Goal: Task Accomplishment & Management: Manage account settings

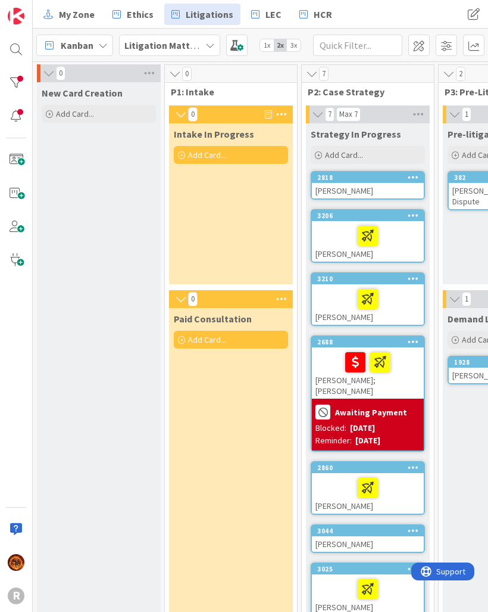
click at [60, 47] on div "Kanban" at bounding box center [74, 45] width 77 height 21
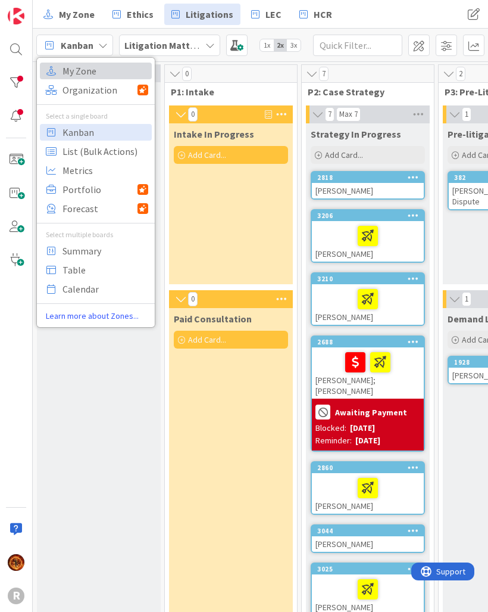
click at [68, 78] on span "My Zone" at bounding box center [106, 71] width 86 height 18
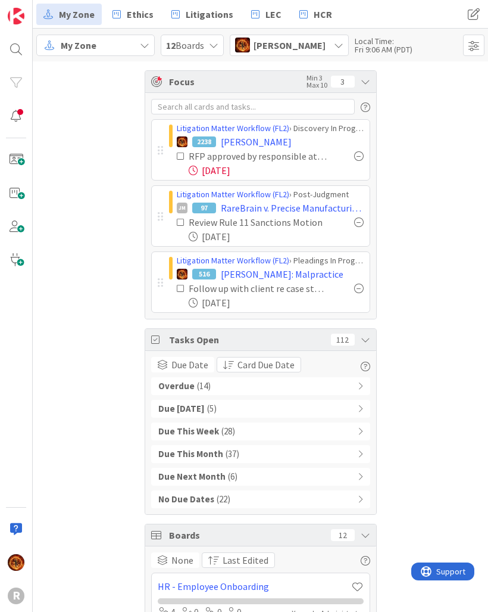
click at [334, 43] on icon at bounding box center [339, 45] width 10 height 10
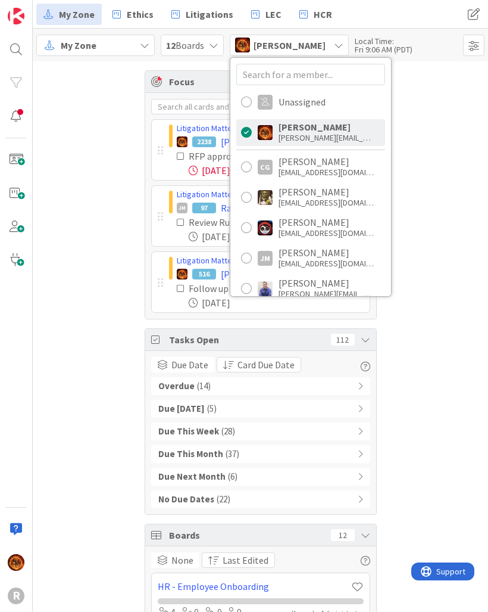
click at [342, 201] on div "[EMAIL_ADDRESS][DOMAIN_NAME]" at bounding box center [326, 202] width 95 height 11
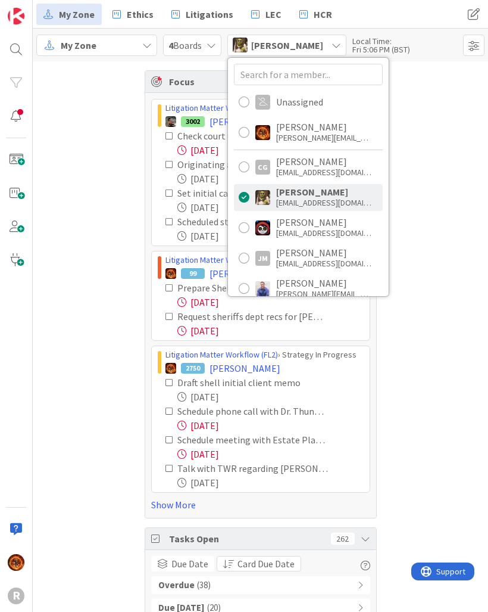
click at [95, 257] on div "Focus Min 3 Max 10 19 Litigation Matter Workflow (FL2) › Strategy In Progress 3…" at bounding box center [261, 594] width 456 height 1067
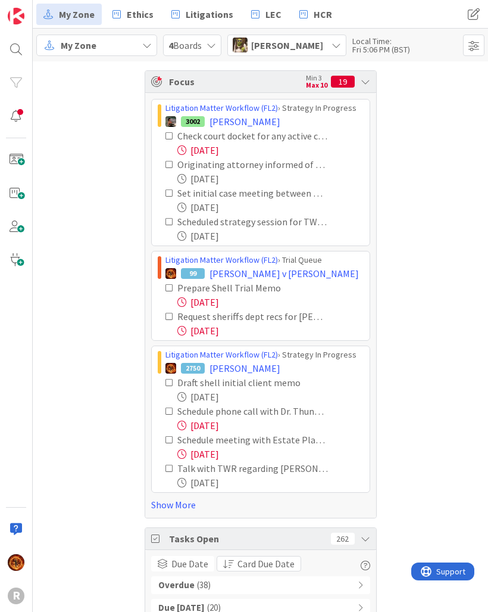
click at [167, 507] on link "Show More" at bounding box center [260, 504] width 219 height 14
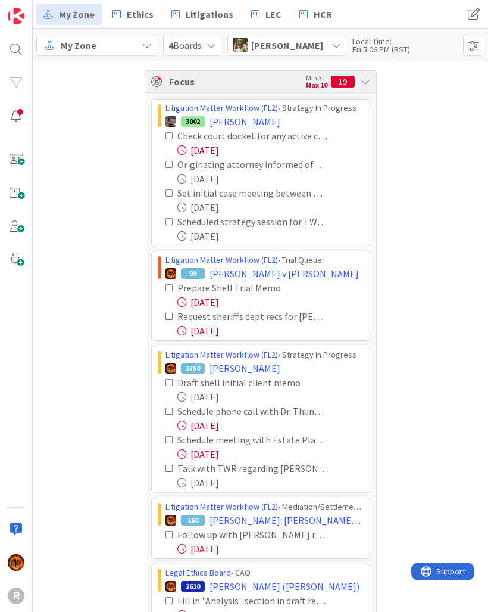
click at [173, 192] on icon at bounding box center [170, 193] width 8 height 8
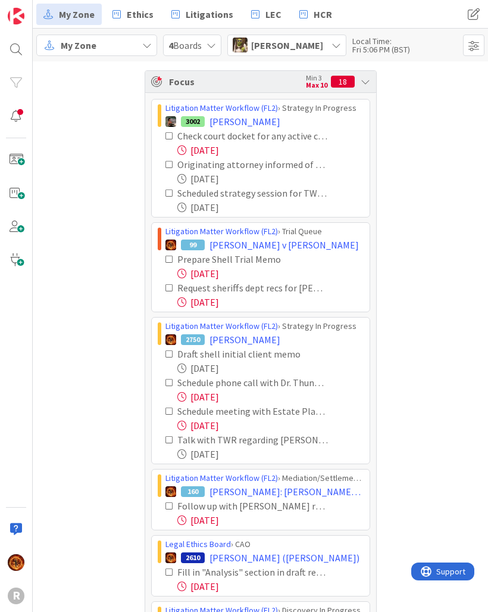
click at [169, 194] on icon at bounding box center [170, 193] width 8 height 8
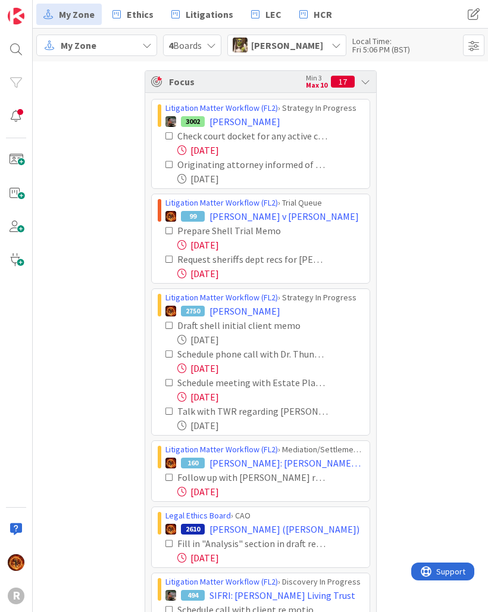
click at [173, 134] on icon at bounding box center [170, 136] width 8 height 8
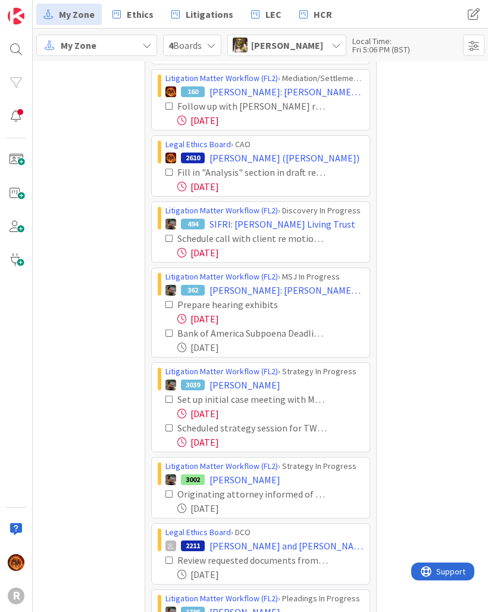
scroll to position [280, 0]
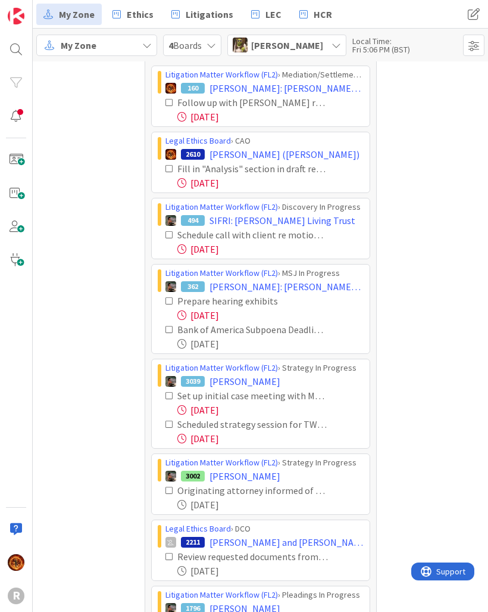
click at [169, 102] on icon at bounding box center [170, 102] width 8 height 8
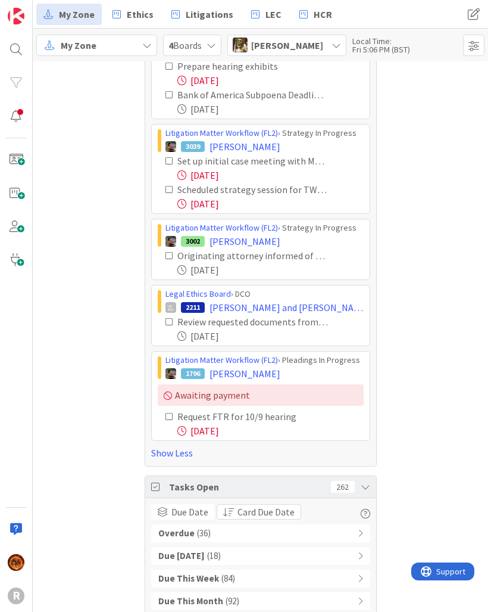
scroll to position [451, 0]
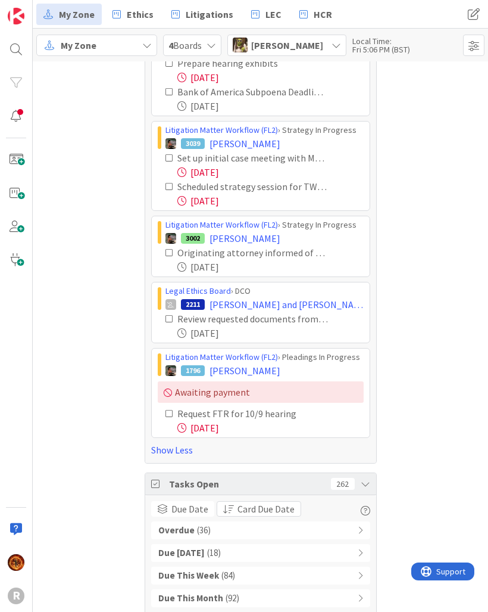
click at [169, 161] on icon at bounding box center [170, 158] width 8 height 8
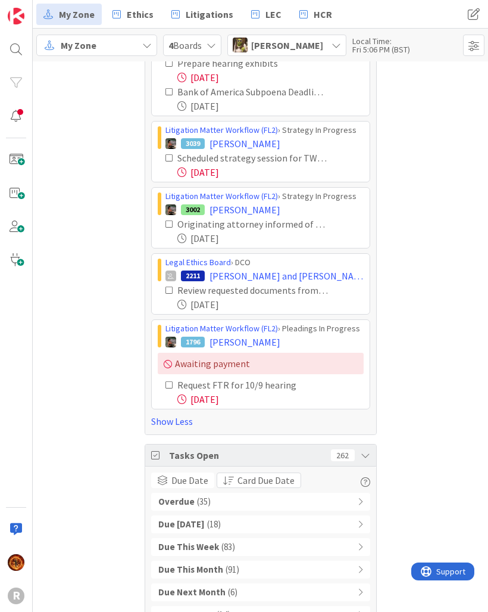
click at [172, 155] on icon at bounding box center [170, 158] width 8 height 8
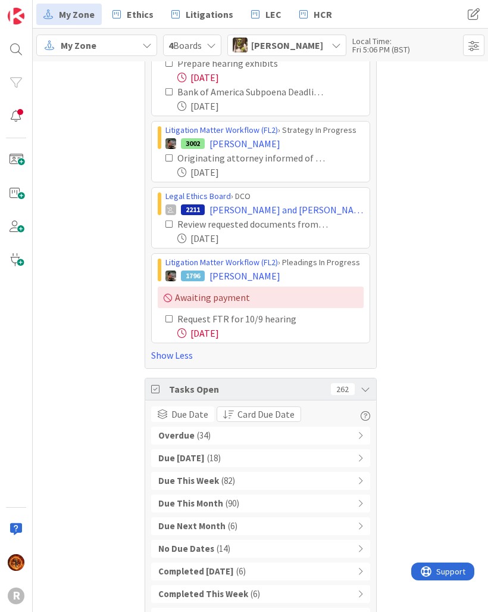
click at [171, 155] on icon at bounding box center [170, 158] width 8 height 8
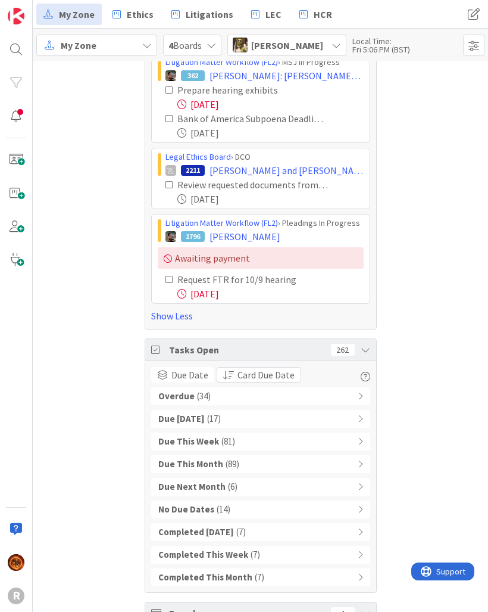
scroll to position [425, 0]
click at [169, 282] on icon at bounding box center [170, 279] width 8 height 8
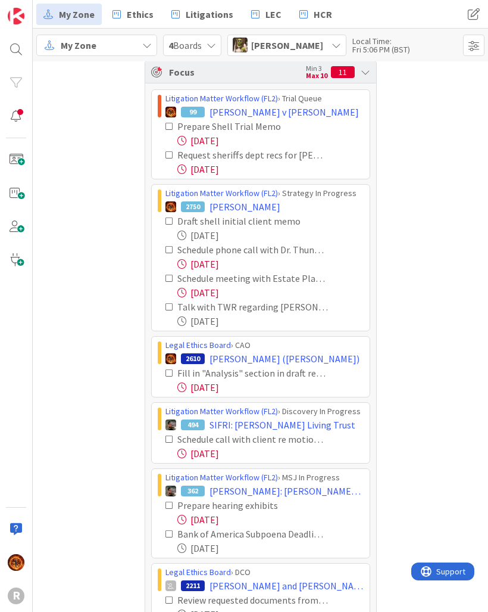
scroll to position [2, 0]
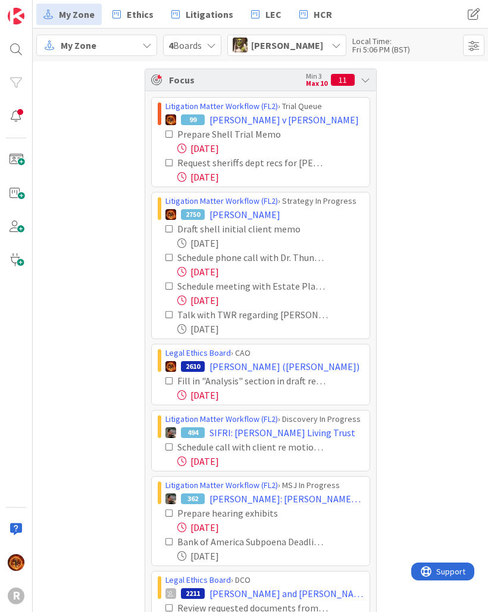
click at [332, 44] on icon at bounding box center [337, 45] width 10 height 10
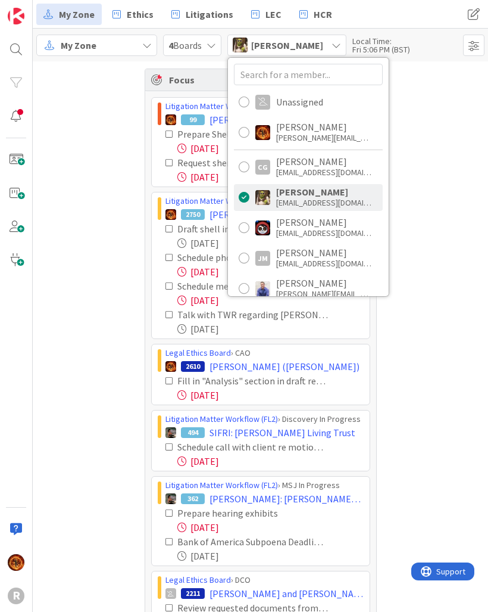
click at [250, 228] on div at bounding box center [244, 227] width 11 height 11
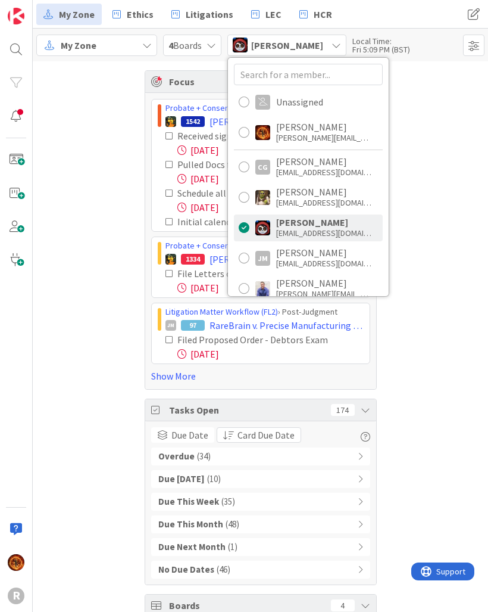
scroll to position [0, 0]
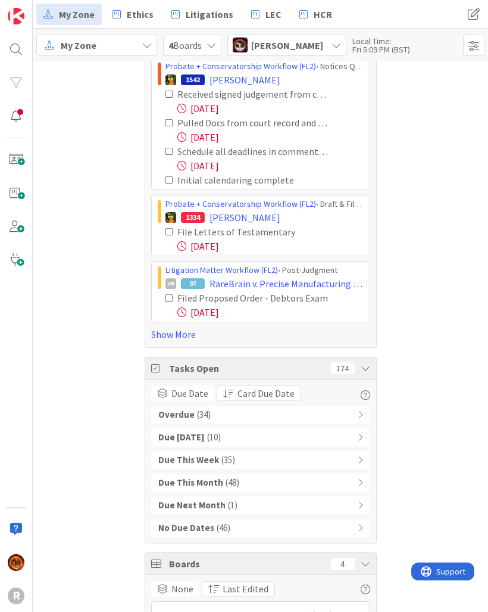
scroll to position [44, 0]
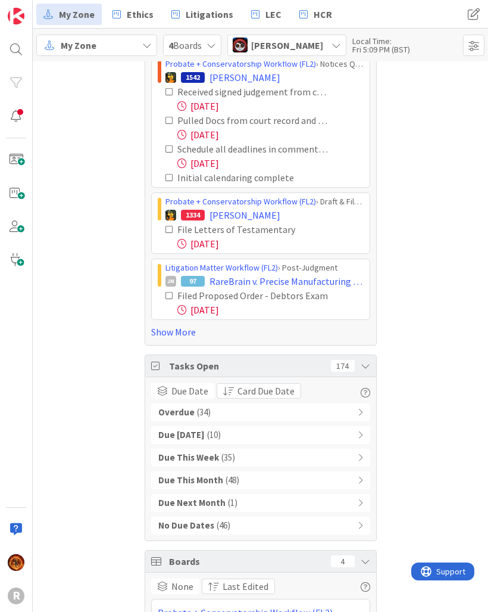
click at [186, 334] on link "Show More" at bounding box center [260, 332] width 219 height 14
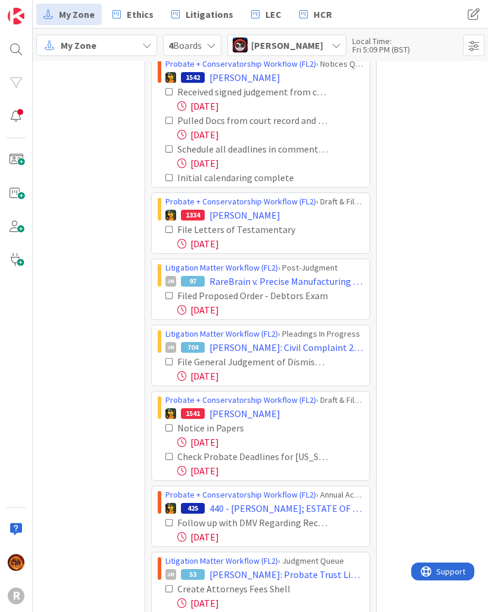
click at [170, 295] on icon at bounding box center [170, 295] width 8 height 8
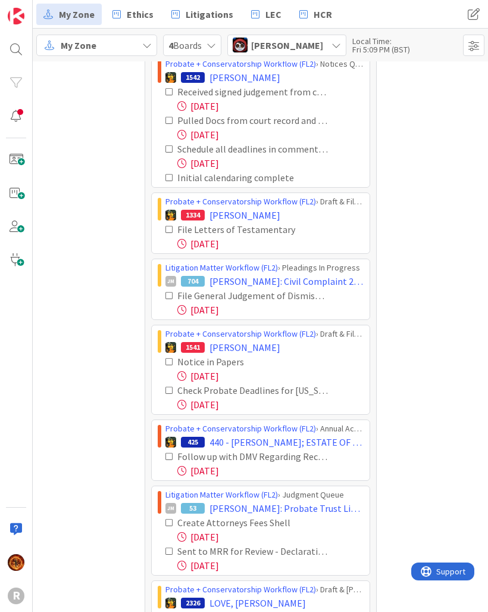
click at [169, 294] on icon at bounding box center [170, 295] width 8 height 8
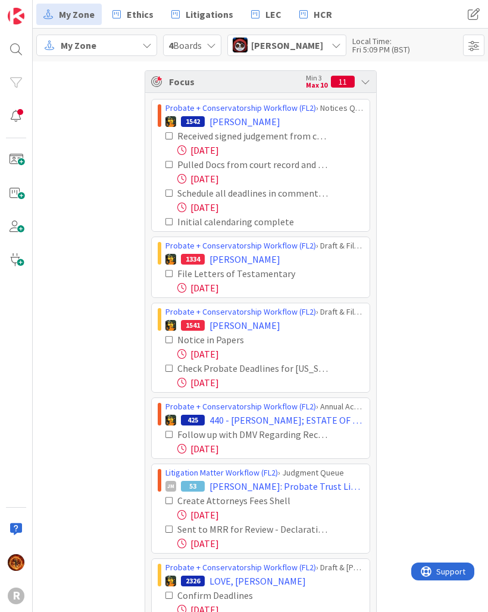
scroll to position [0, 0]
click at [328, 44] on div "[PERSON_NAME]" at bounding box center [287, 45] width 119 height 21
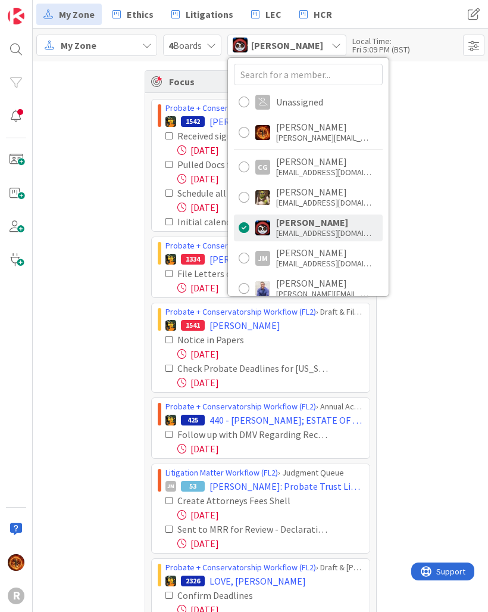
click at [337, 253] on div "[PERSON_NAME]" at bounding box center [323, 252] width 95 height 11
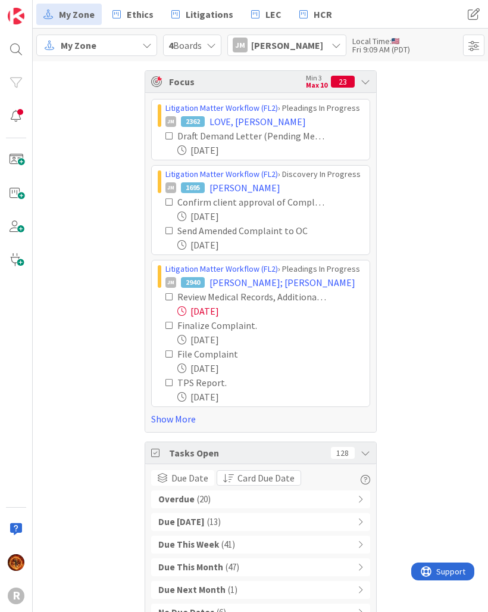
click at [186, 417] on link "Show More" at bounding box center [260, 419] width 219 height 14
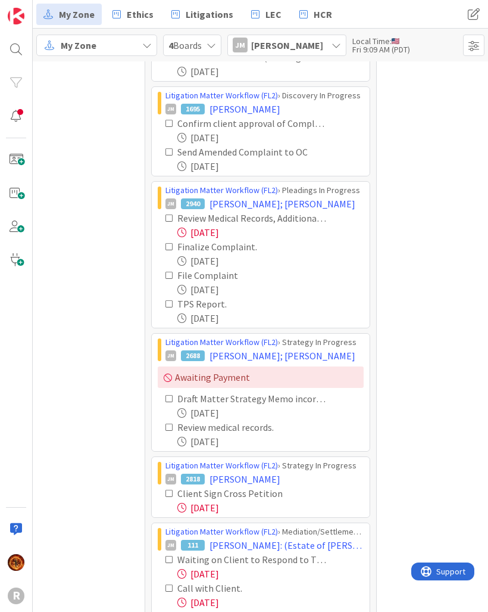
scroll to position [78, 0]
click at [170, 496] on icon at bounding box center [170, 494] width 8 height 8
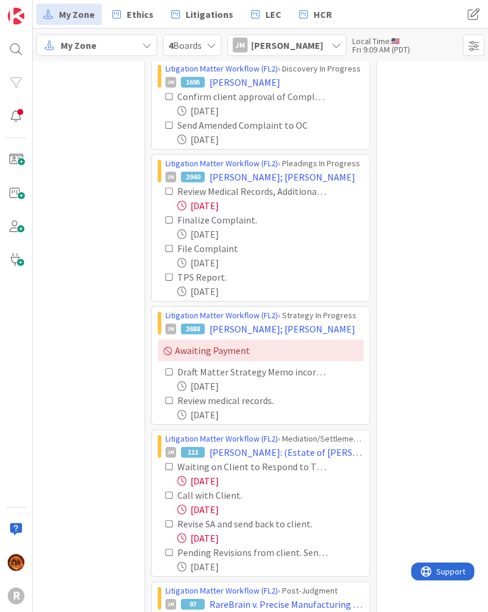
scroll to position [111, 0]
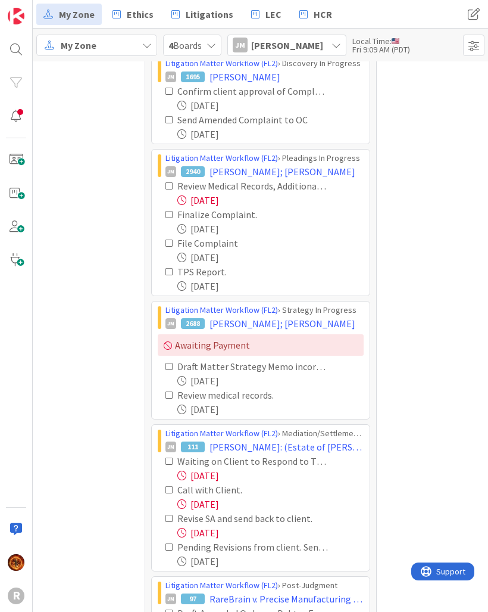
click at [172, 460] on icon at bounding box center [170, 461] width 8 height 8
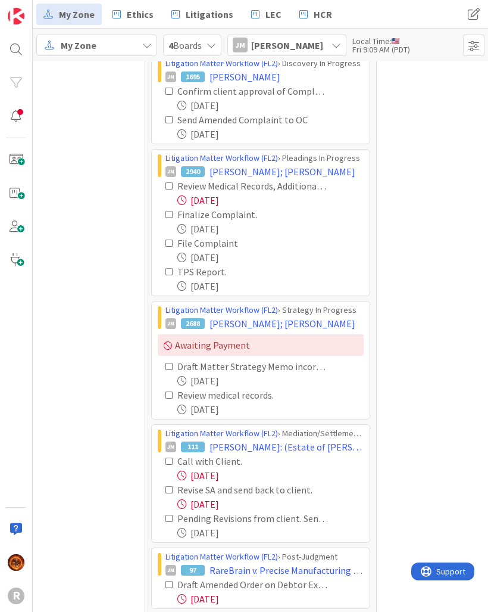
click at [166, 468] on div "Call with Client." at bounding box center [265, 461] width 198 height 14
click at [167, 465] on icon at bounding box center [170, 461] width 8 height 8
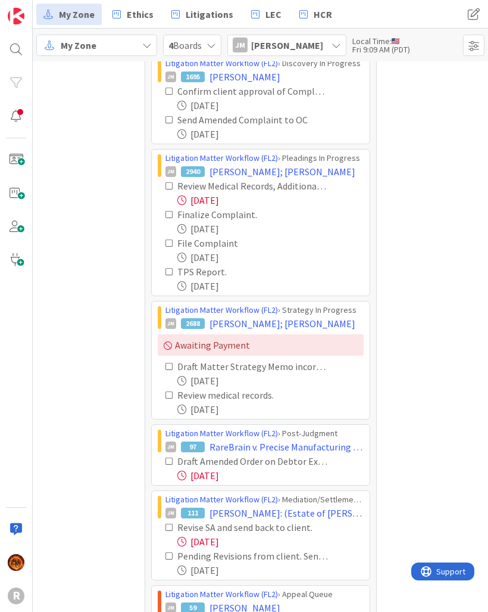
click at [167, 526] on icon at bounding box center [170, 527] width 8 height 8
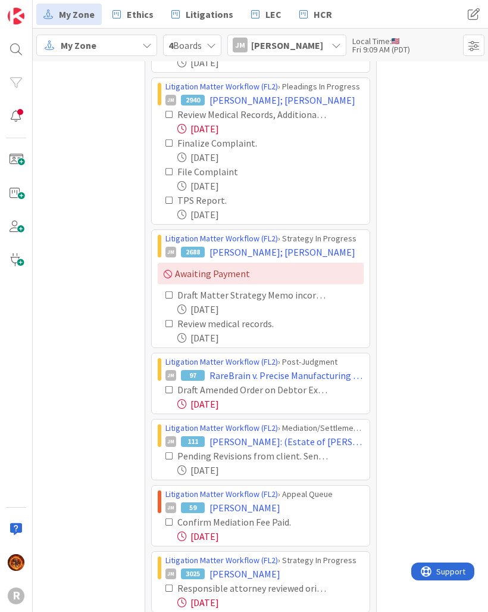
scroll to position [183, 0]
click at [168, 389] on icon at bounding box center [170, 389] width 8 height 8
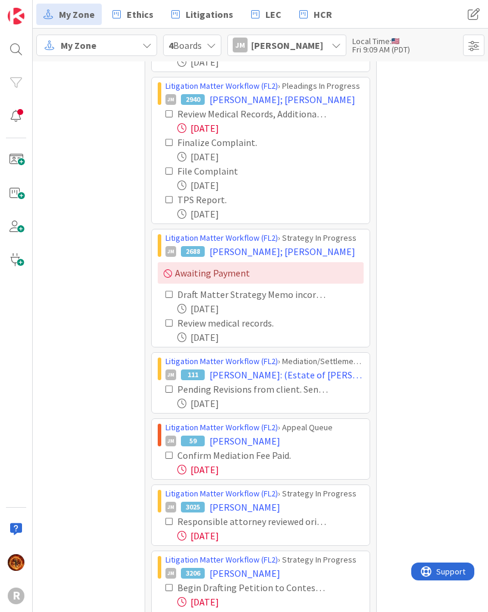
click at [170, 453] on icon at bounding box center [170, 455] width 8 height 8
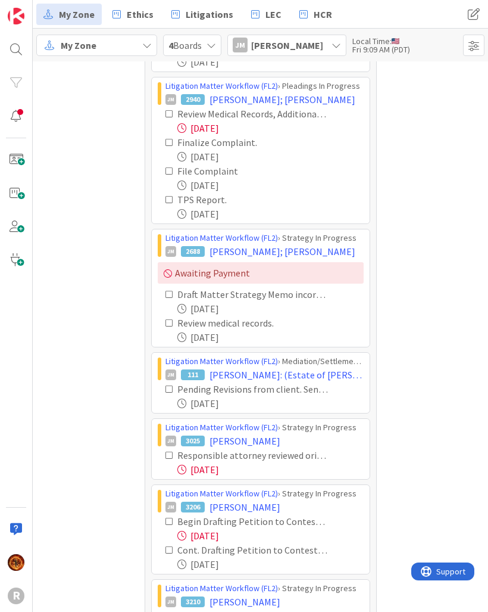
click at [167, 459] on icon at bounding box center [170, 455] width 8 height 8
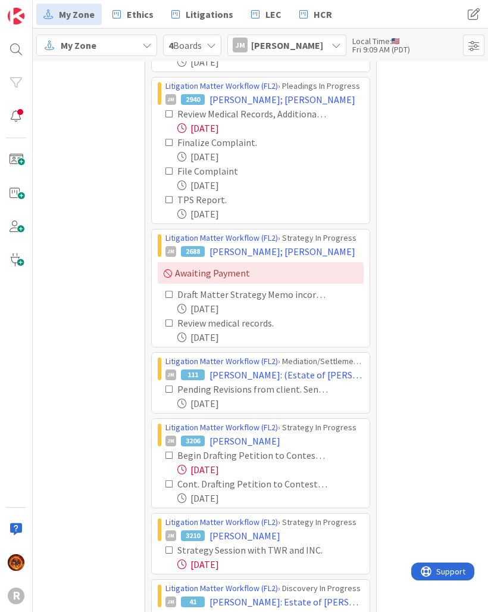
click at [169, 457] on icon at bounding box center [170, 455] width 8 height 8
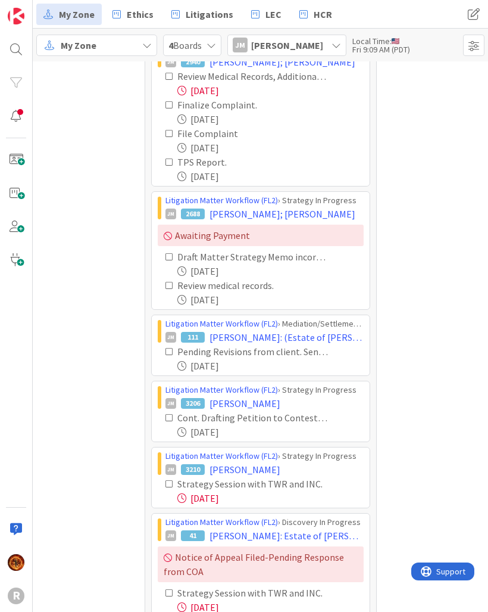
scroll to position [228, 0]
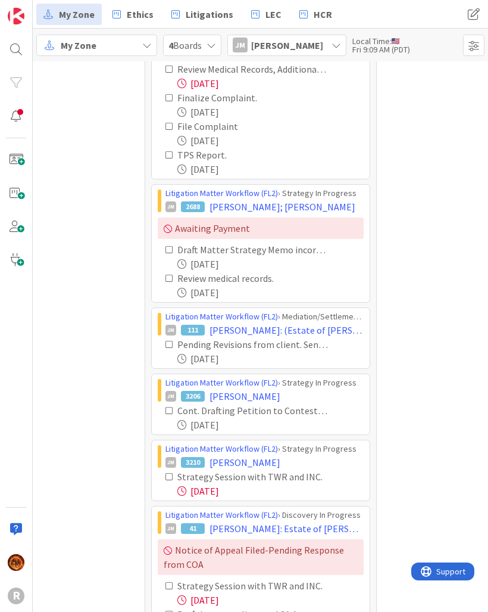
click at [170, 475] on icon at bounding box center [170, 476] width 8 height 8
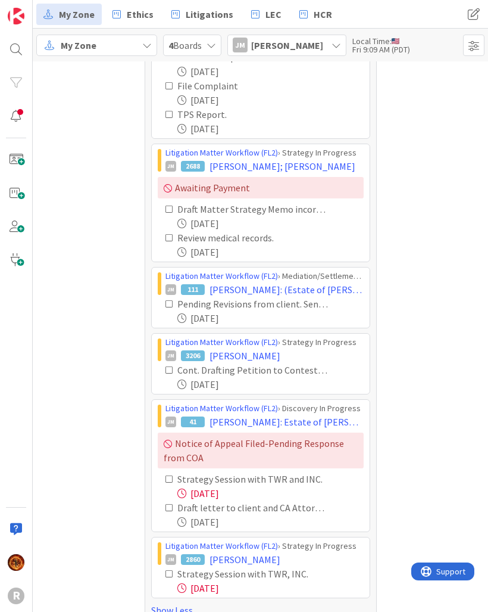
scroll to position [275, 0]
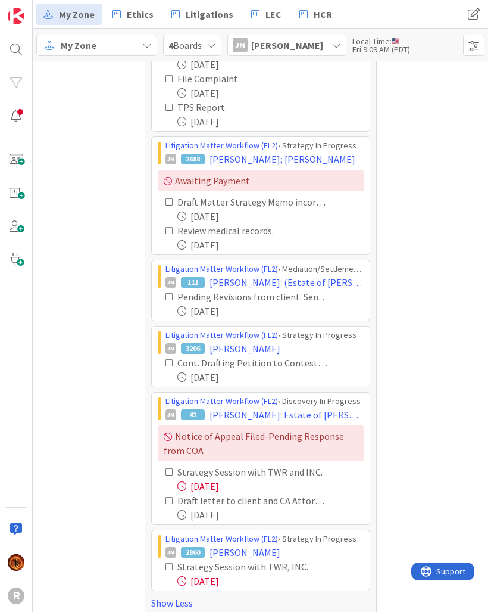
click at [169, 475] on icon at bounding box center [170, 472] width 8 height 8
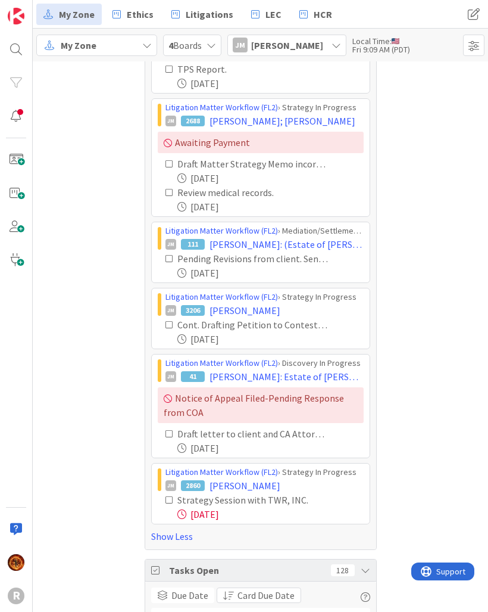
scroll to position [317, 0]
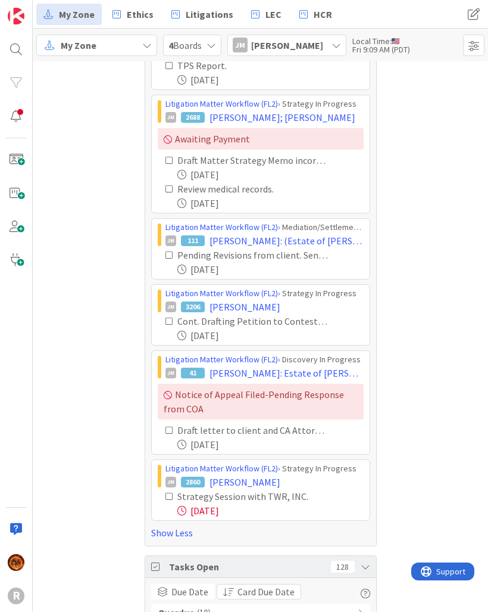
click at [170, 498] on icon at bounding box center [170, 496] width 8 height 8
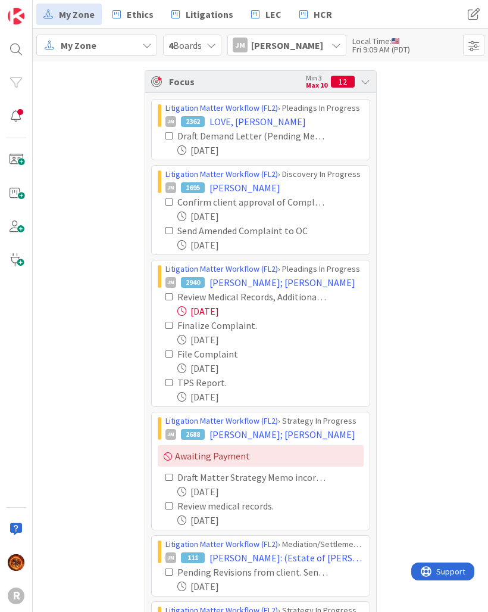
scroll to position [0, 0]
click at [292, 52] on span "[PERSON_NAME]" at bounding box center [287, 45] width 72 height 14
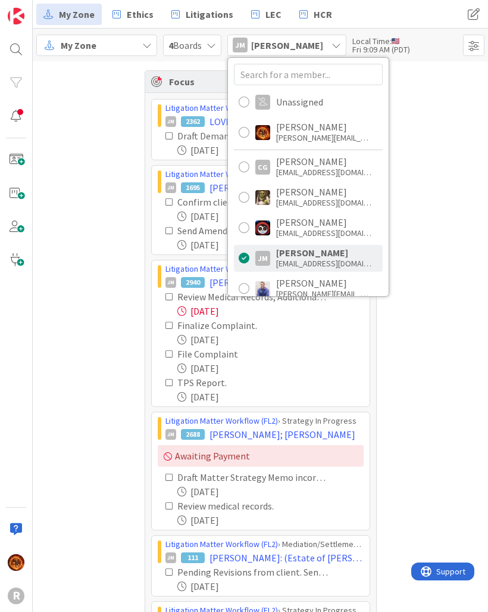
click at [330, 130] on div "[PERSON_NAME]" at bounding box center [323, 126] width 95 height 11
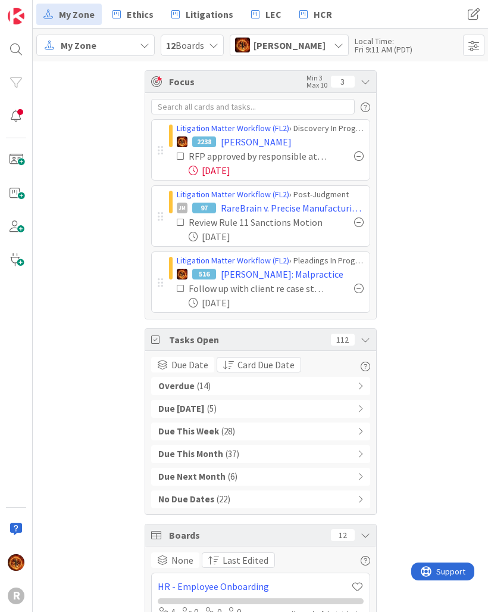
click at [226, 386] on div "Overdue ( 14 )" at bounding box center [260, 386] width 219 height 18
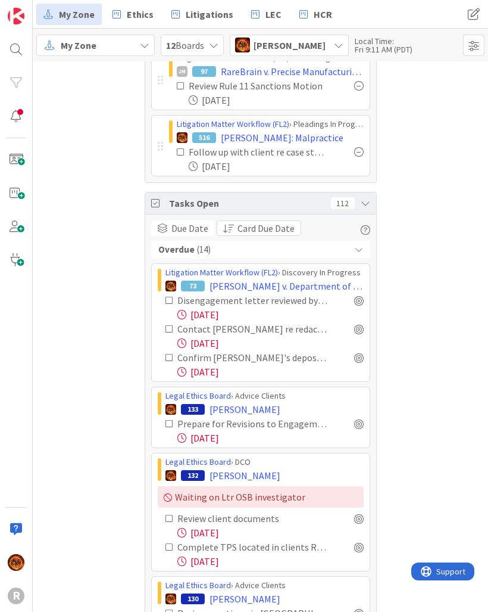
scroll to position [140, 0]
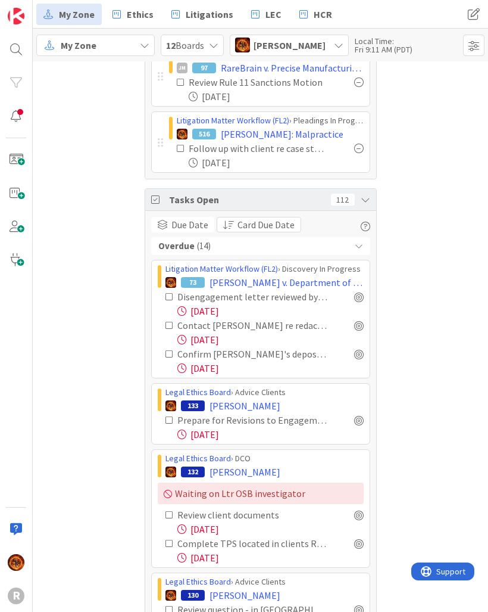
click at [362, 422] on div at bounding box center [359, 420] width 10 height 10
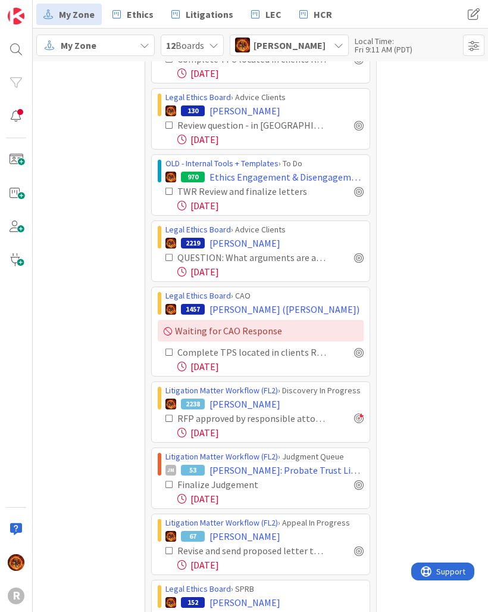
scroll to position [645, 0]
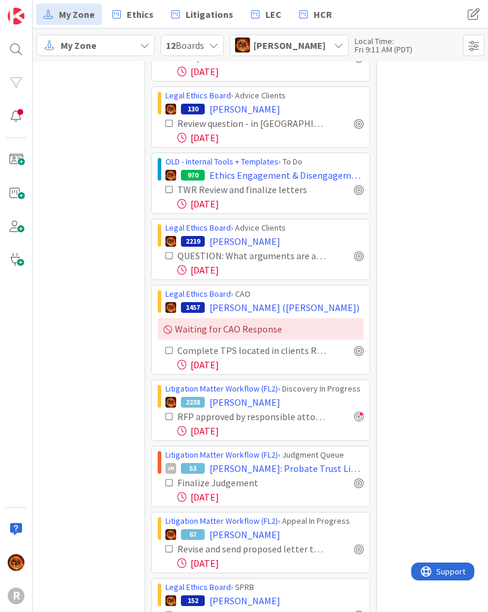
click at [360, 484] on div at bounding box center [359, 483] width 10 height 10
click at [362, 549] on div at bounding box center [359, 549] width 10 height 10
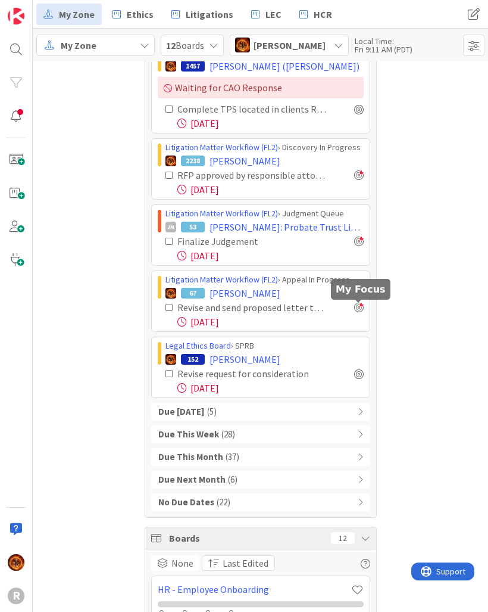
scroll to position [880, 0]
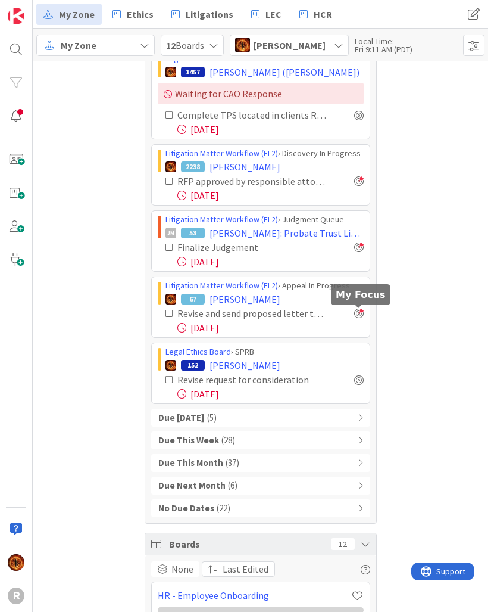
click at [222, 419] on div "Due [DATE] ( 5 )" at bounding box center [260, 418] width 219 height 18
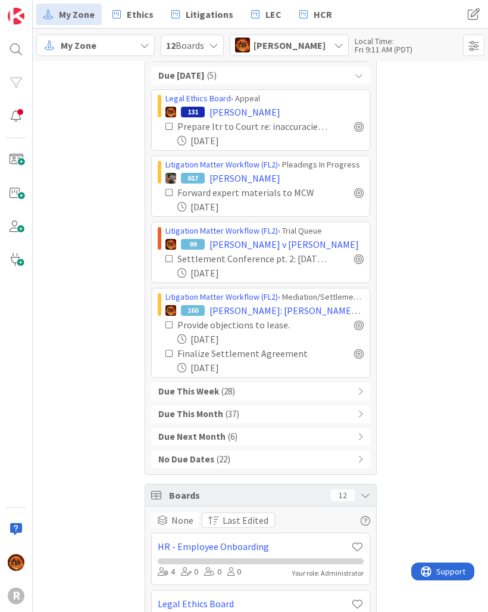
scroll to position [1194, 0]
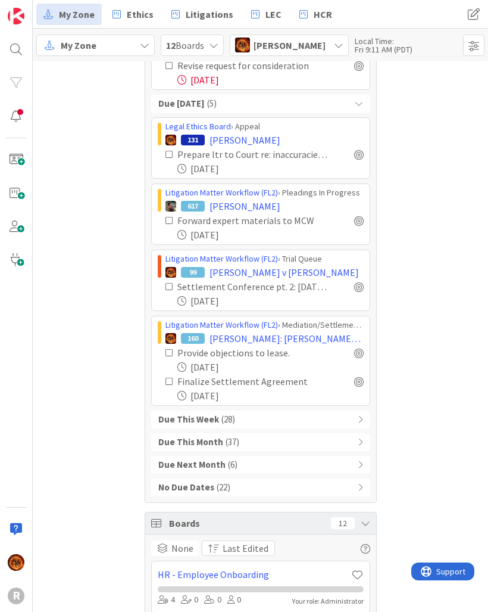
click at [362, 420] on icon at bounding box center [360, 419] width 5 height 8
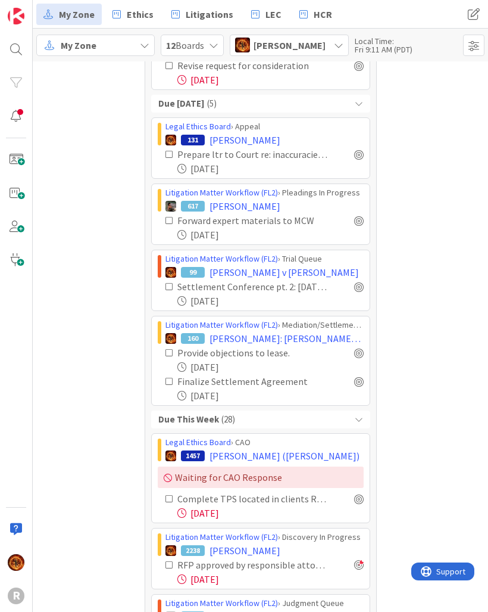
click at [358, 420] on icon at bounding box center [359, 419] width 8 height 8
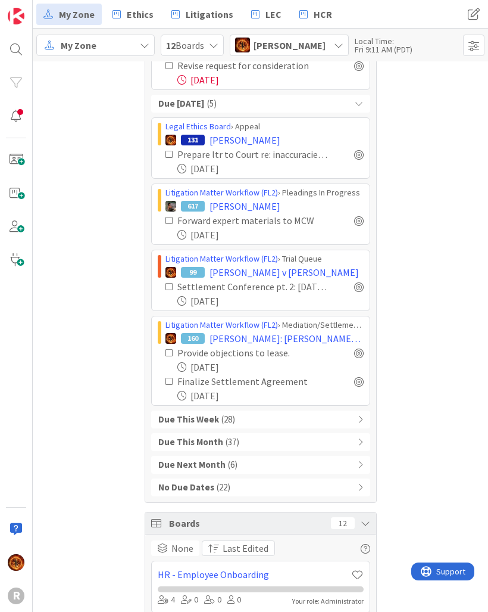
click at [338, 424] on div "Due This Week ( 28 )" at bounding box center [260, 419] width 219 height 18
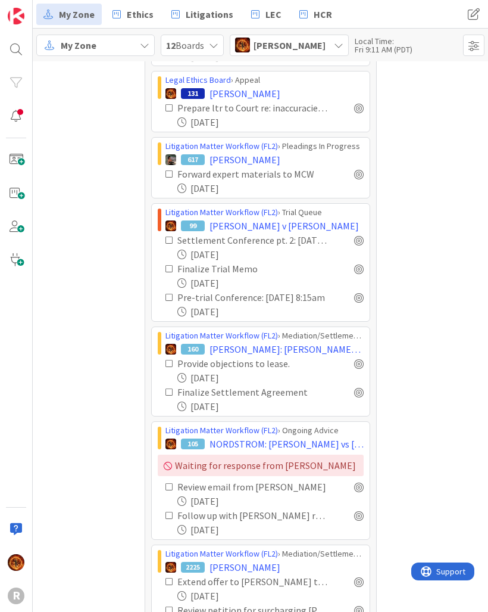
scroll to position [1944, 0]
